Goal: Browse casually

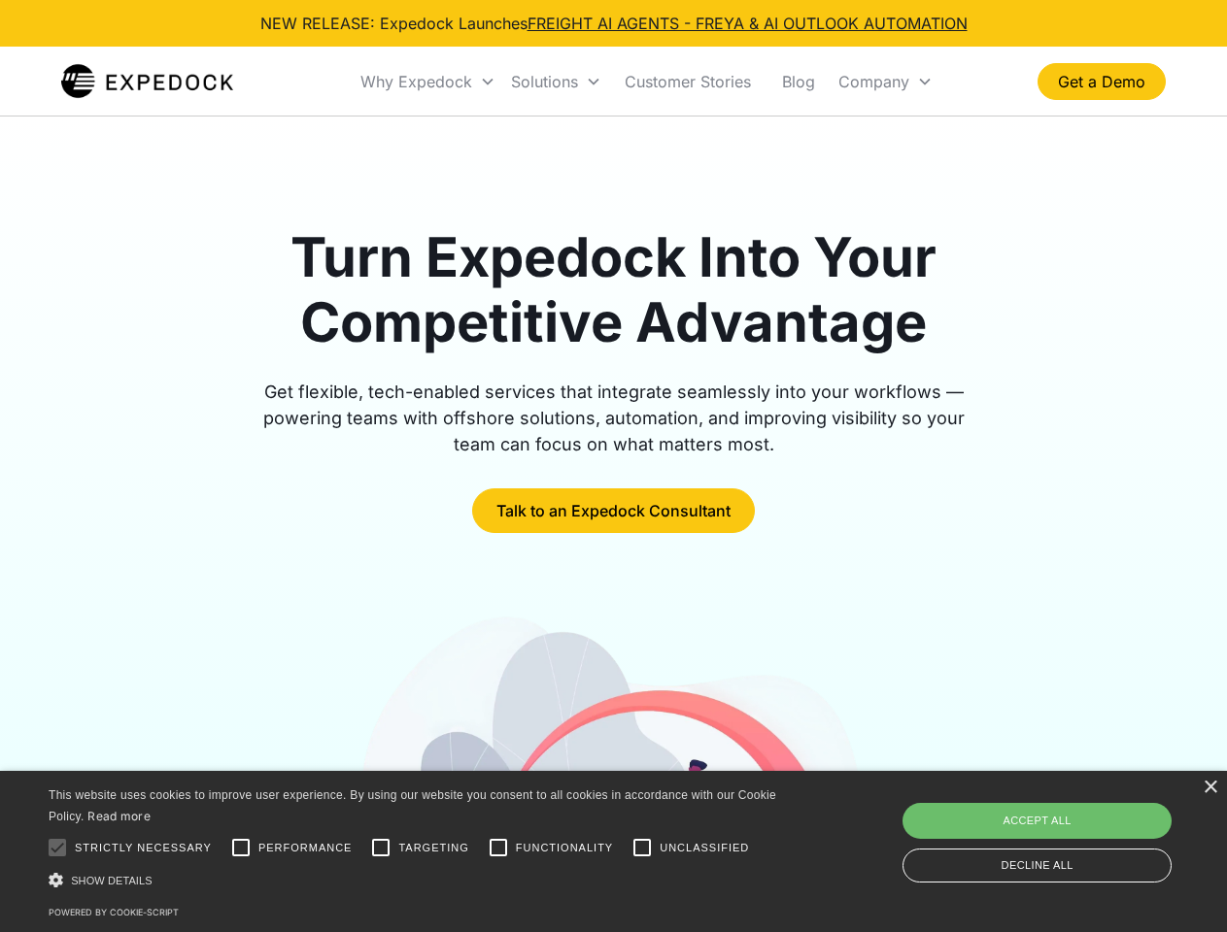
click at [428, 82] on div "Why Expedock" at bounding box center [416, 81] width 112 height 19
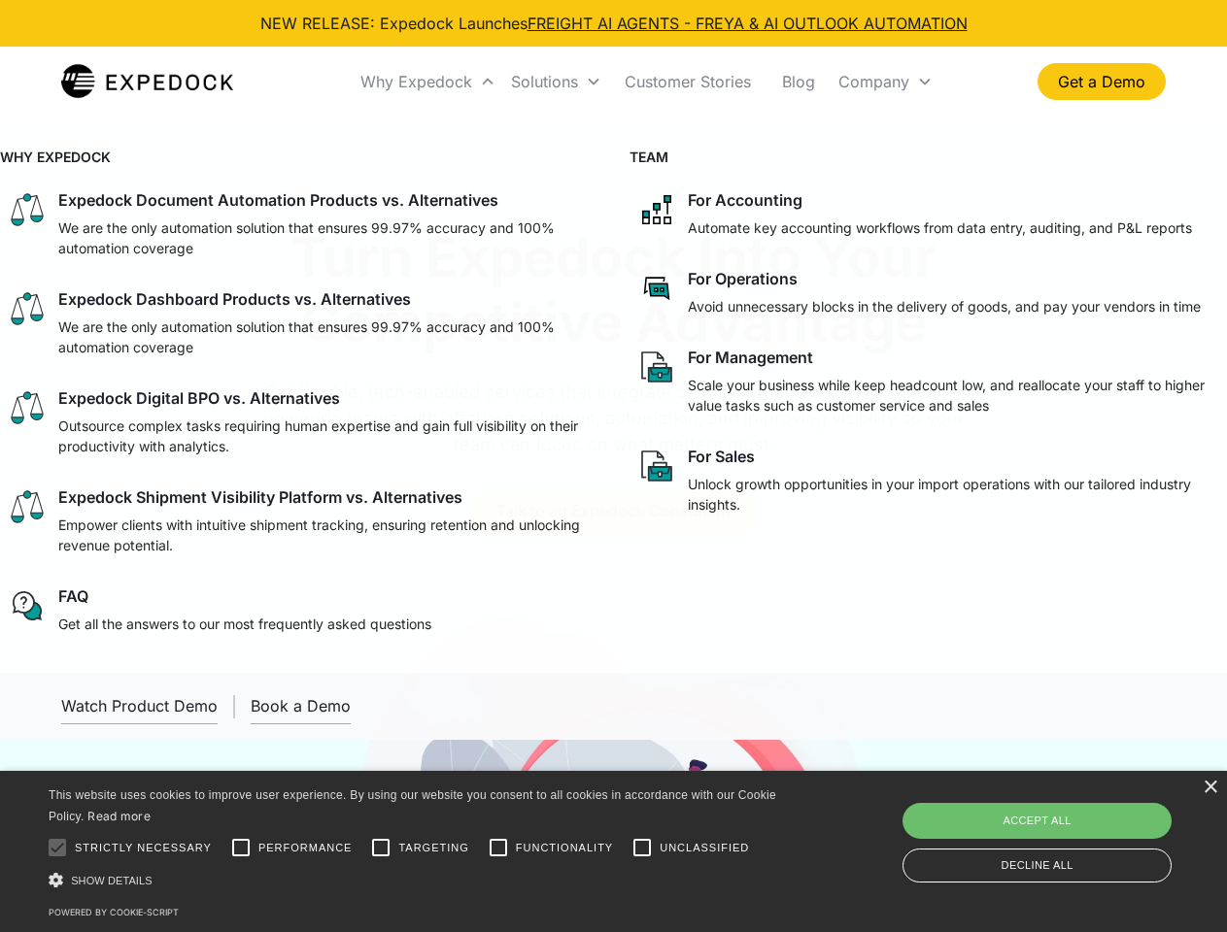
click at [556, 82] on div "Solutions" at bounding box center [544, 81] width 67 height 19
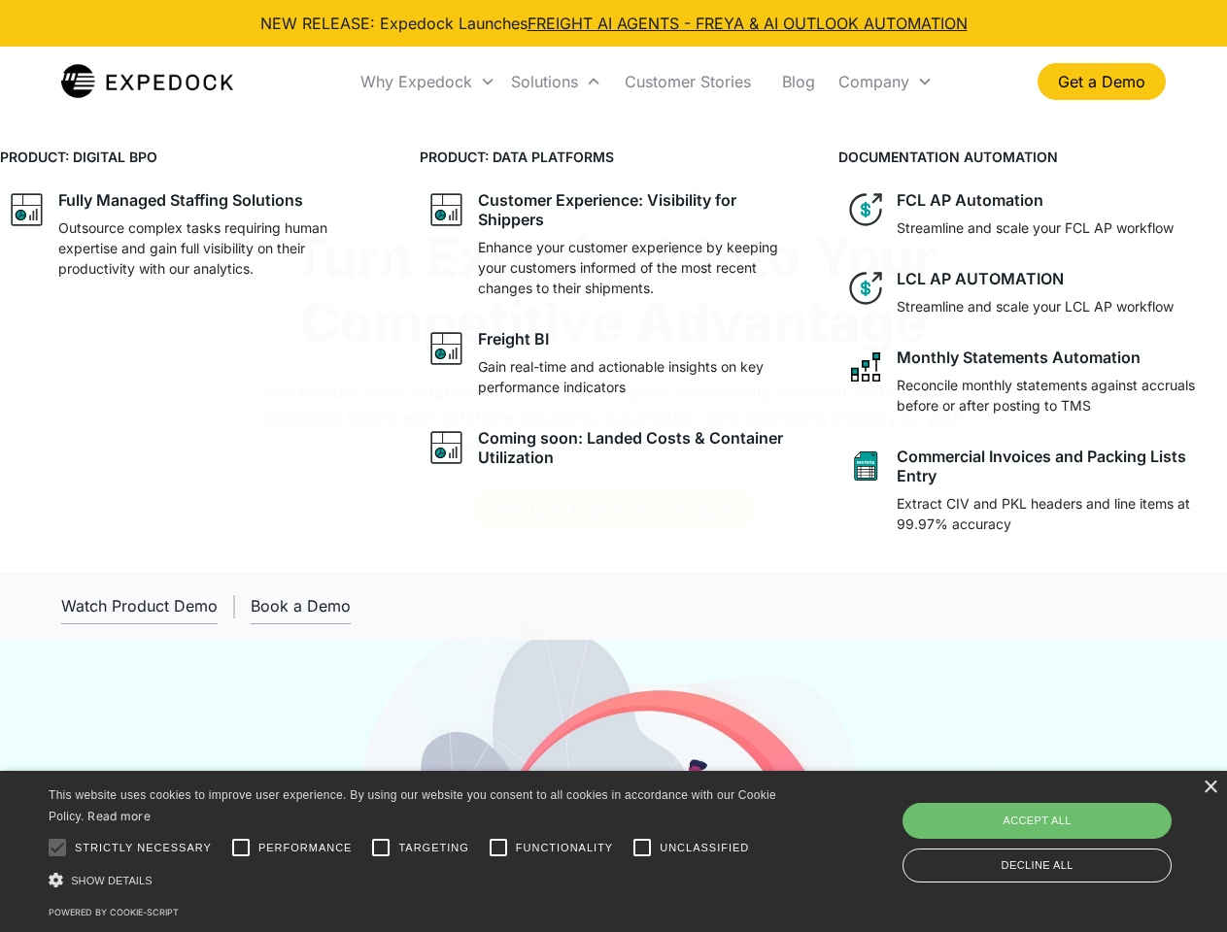
click at [885, 82] on div "Company" at bounding box center [873, 81] width 71 height 19
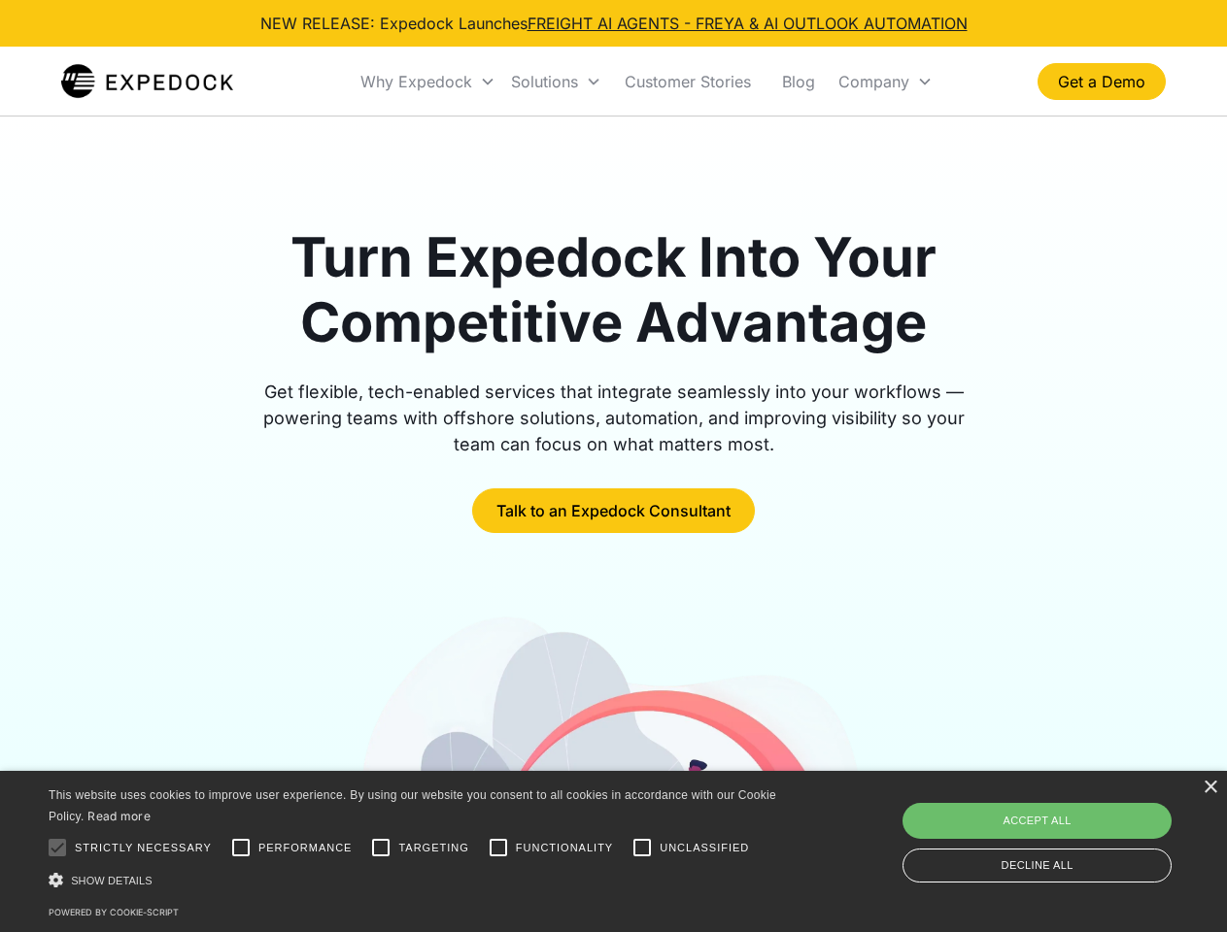
click at [57, 848] on div at bounding box center [57, 848] width 39 height 39
click at [241, 848] on input "Performance" at bounding box center [240, 848] width 39 height 39
checkbox input "true"
click at [381, 848] on input "Targeting" at bounding box center [380, 848] width 39 height 39
checkbox input "true"
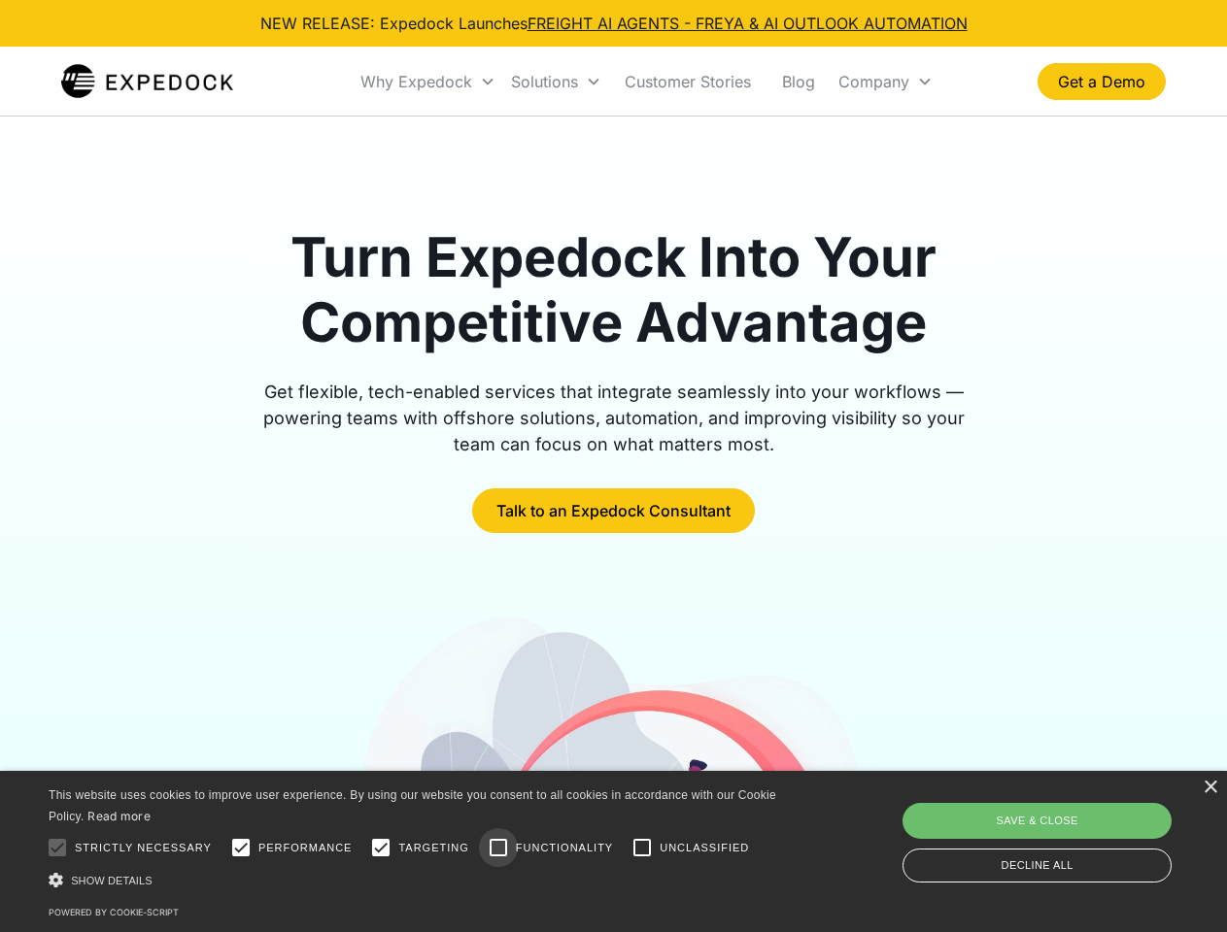
click at [498, 848] on input "Functionality" at bounding box center [498, 848] width 39 height 39
checkbox input "true"
click at [642, 848] on input "Unclassified" at bounding box center [642, 848] width 39 height 39
checkbox input "true"
click at [416, 880] on div "Show details Hide details" at bounding box center [416, 880] width 734 height 20
